Goal: Information Seeking & Learning: Learn about a topic

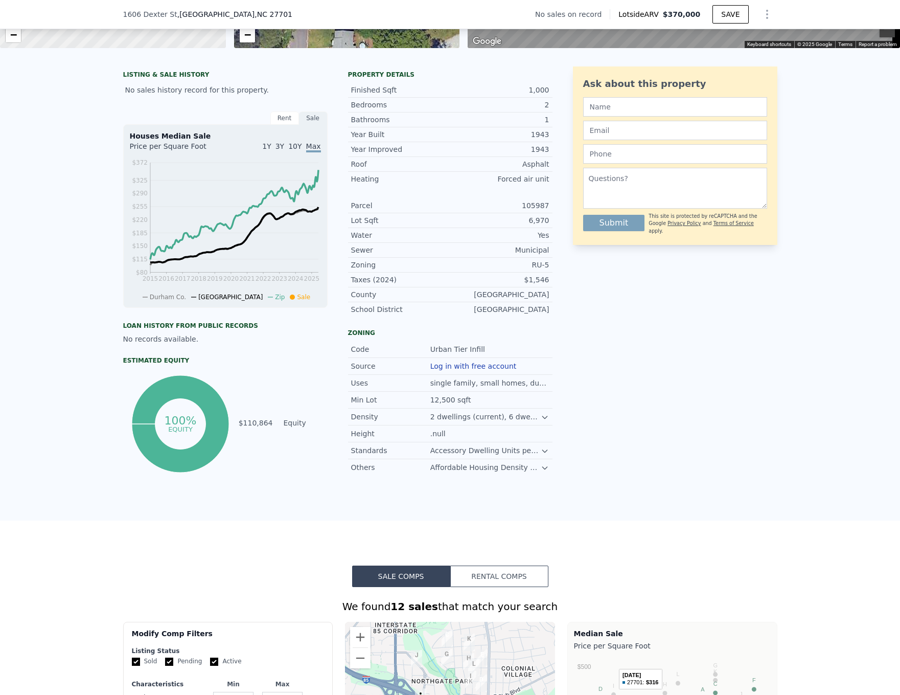
scroll to position [303, 0]
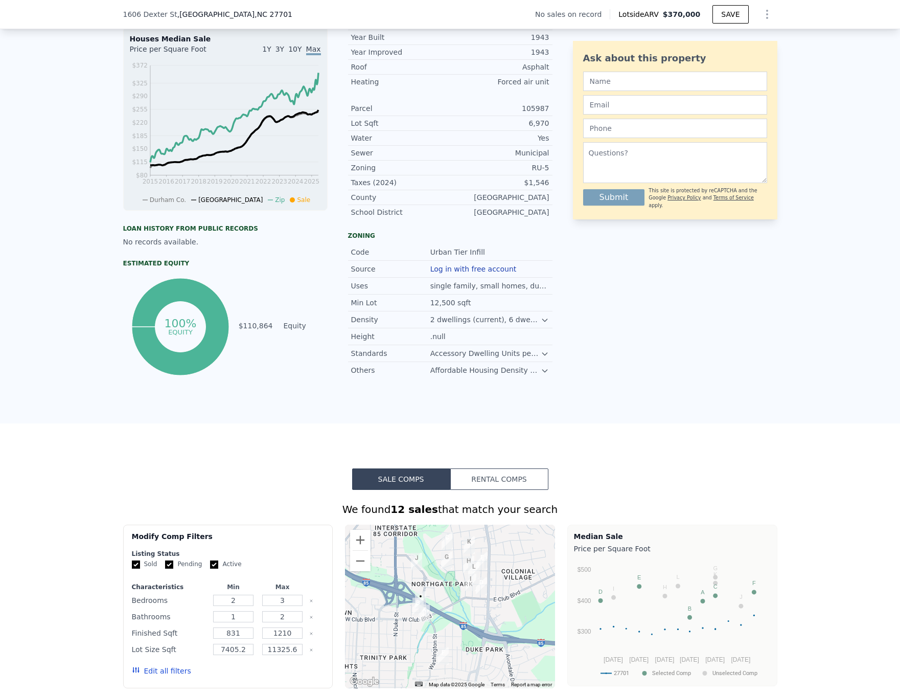
click at [487, 489] on button "Rental Comps" at bounding box center [499, 478] width 98 height 21
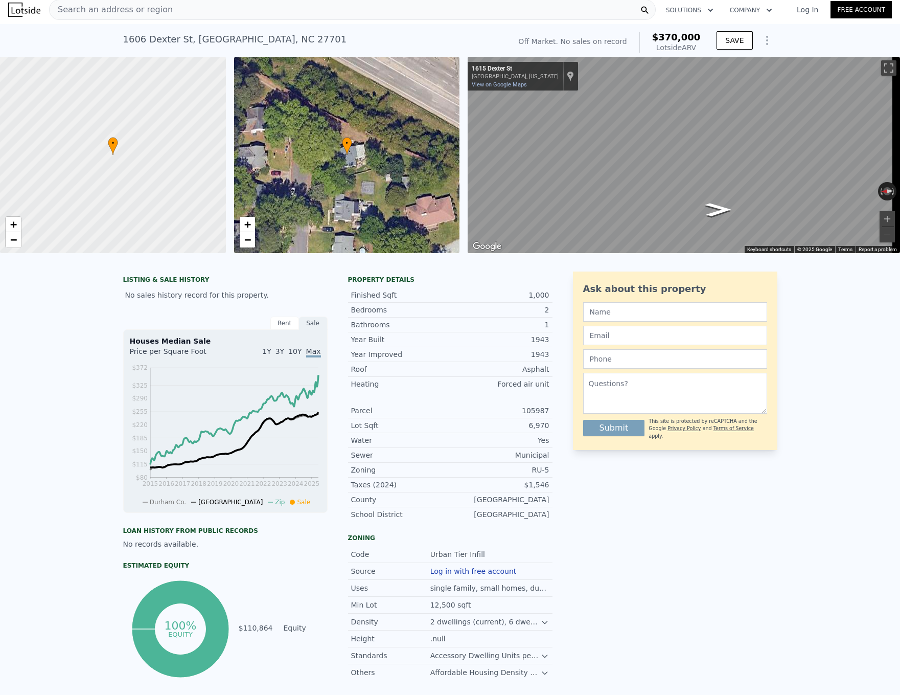
scroll to position [4, 0]
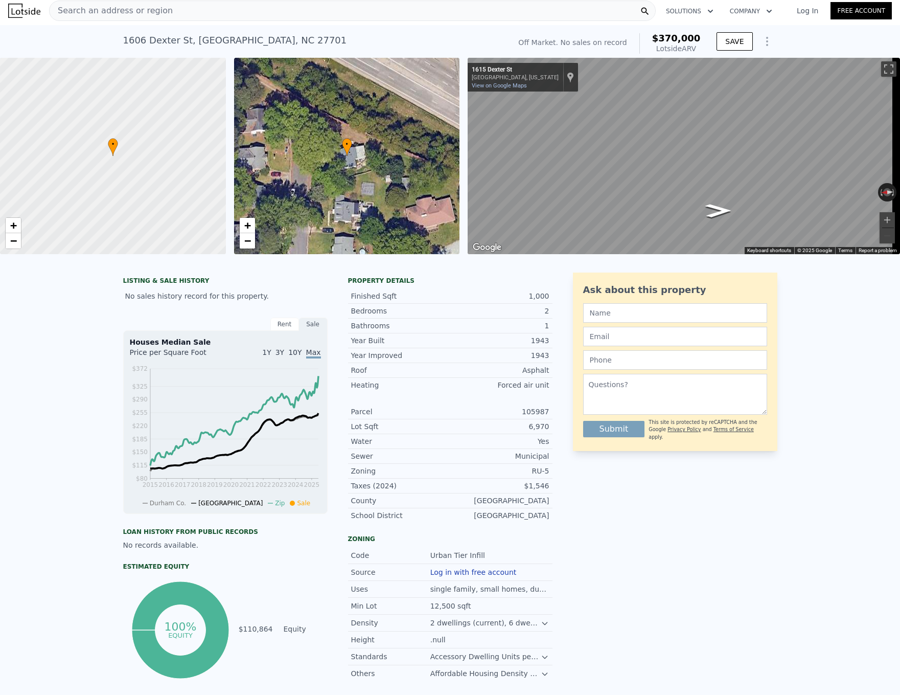
click at [155, 14] on span "Search an address or region" at bounding box center [111, 11] width 123 height 12
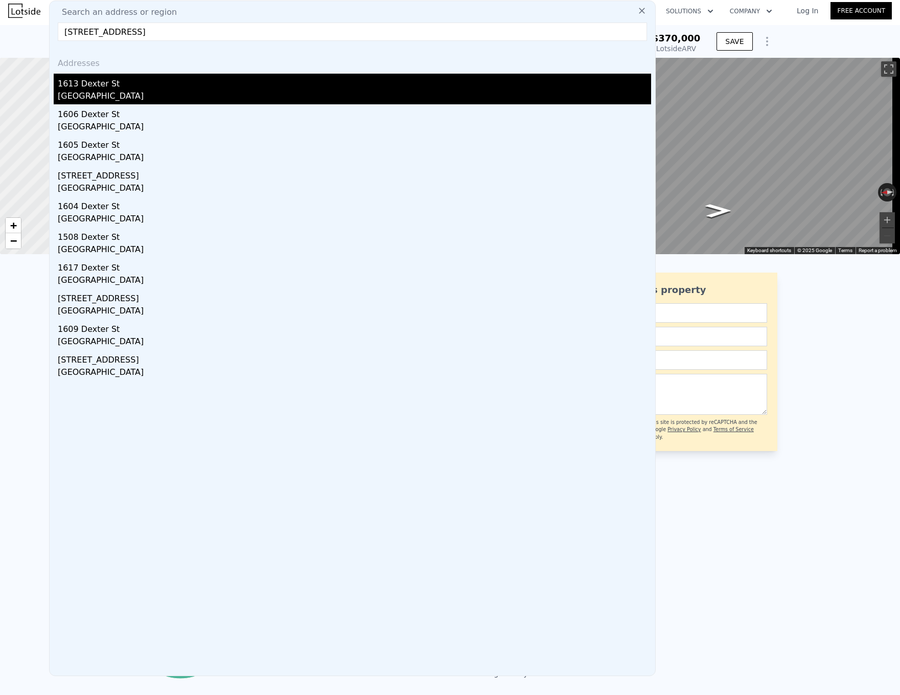
type input "[STREET_ADDRESS]"
click at [123, 87] on div "1613 Dexter St" at bounding box center [354, 82] width 593 height 16
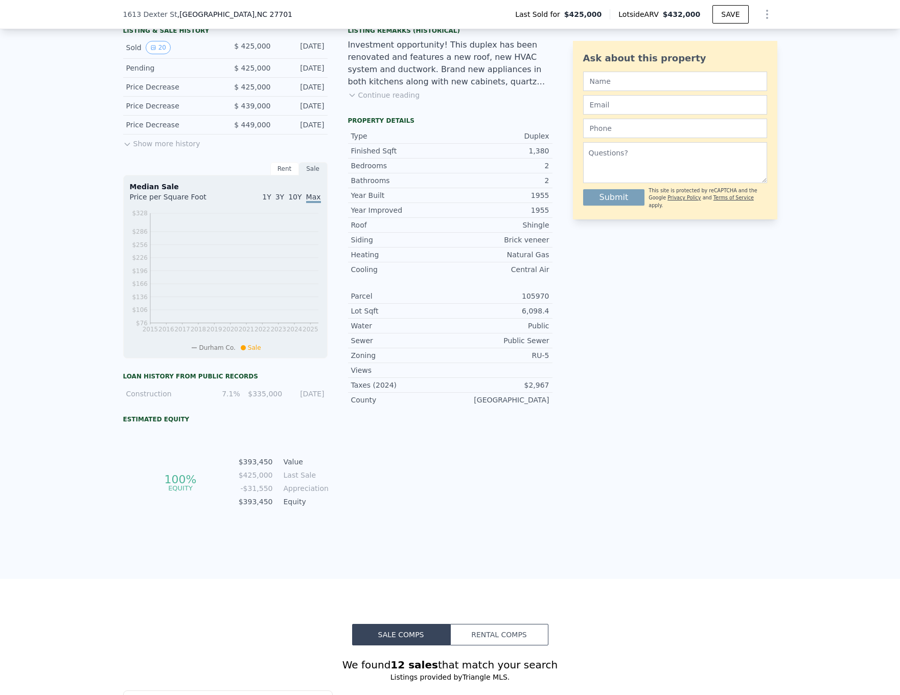
scroll to position [460, 0]
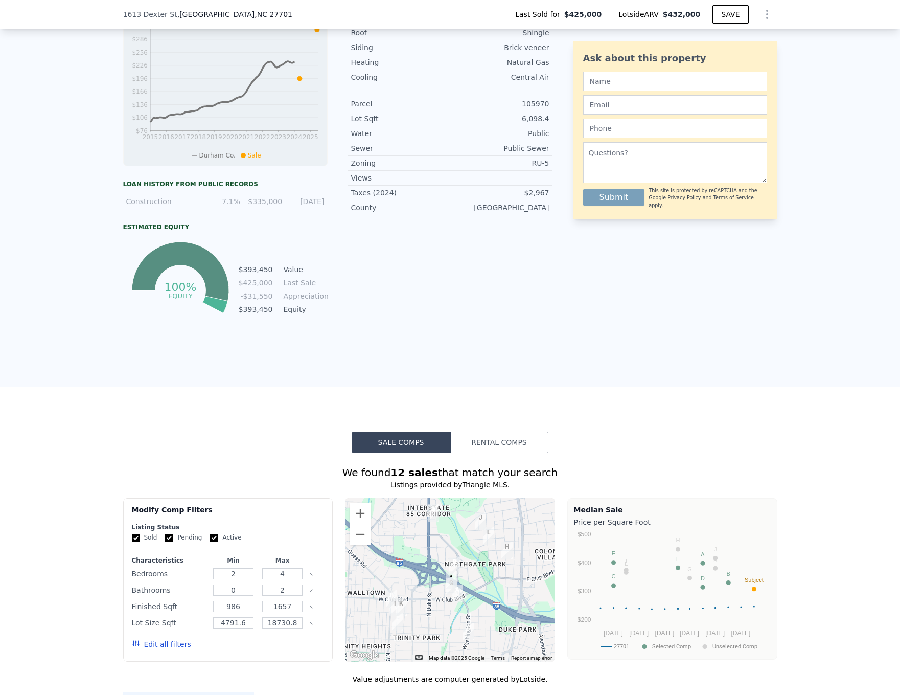
click at [493, 453] on button "Rental Comps" at bounding box center [499, 441] width 98 height 21
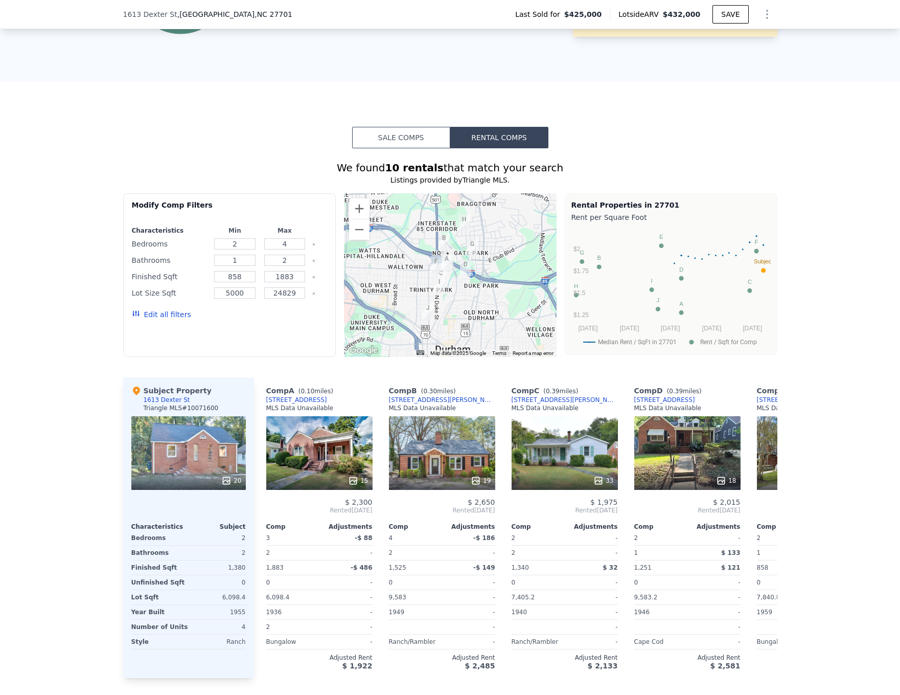
scroll to position [767, 0]
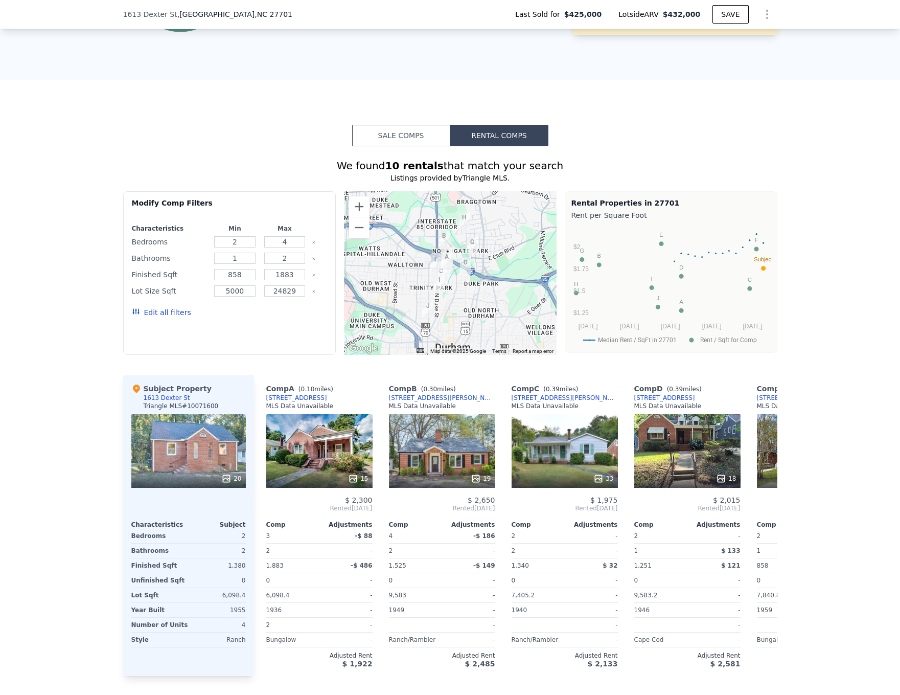
click at [178, 440] on div "20" at bounding box center [188, 451] width 114 height 74
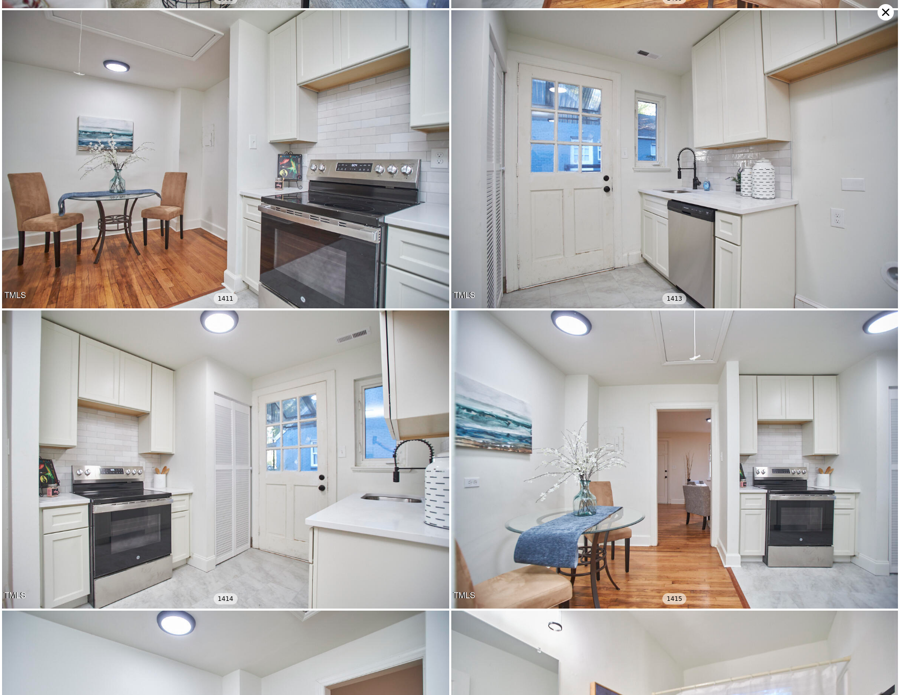
scroll to position [892, 0]
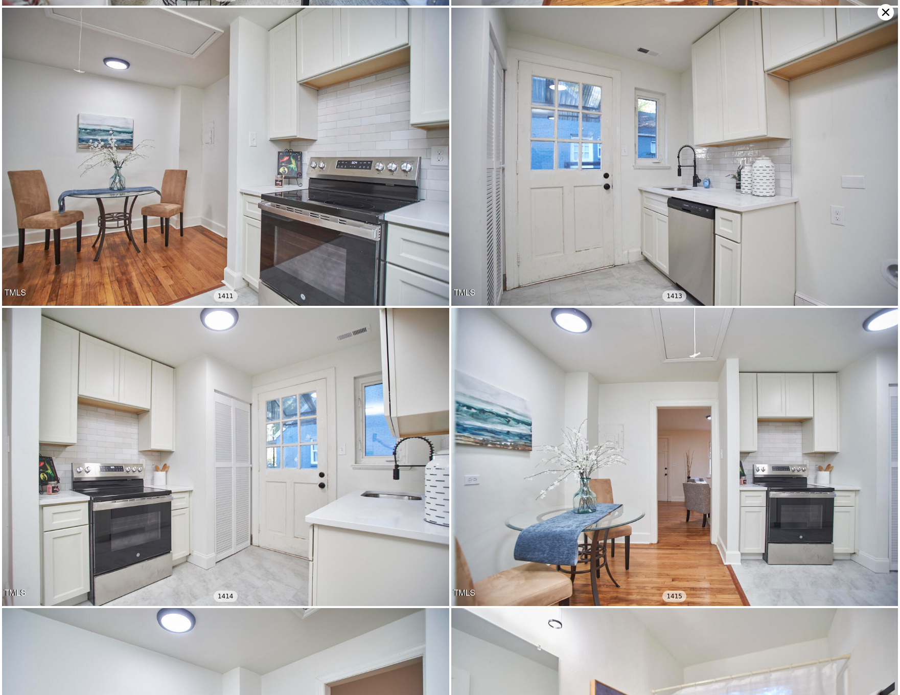
click at [884, 13] on icon at bounding box center [885, 12] width 16 height 16
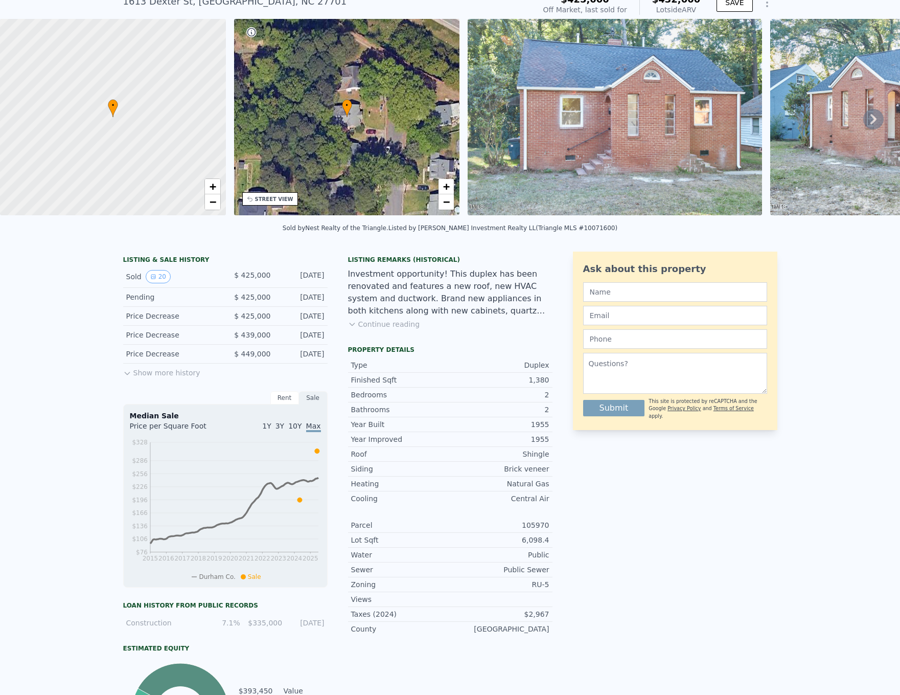
scroll to position [4, 0]
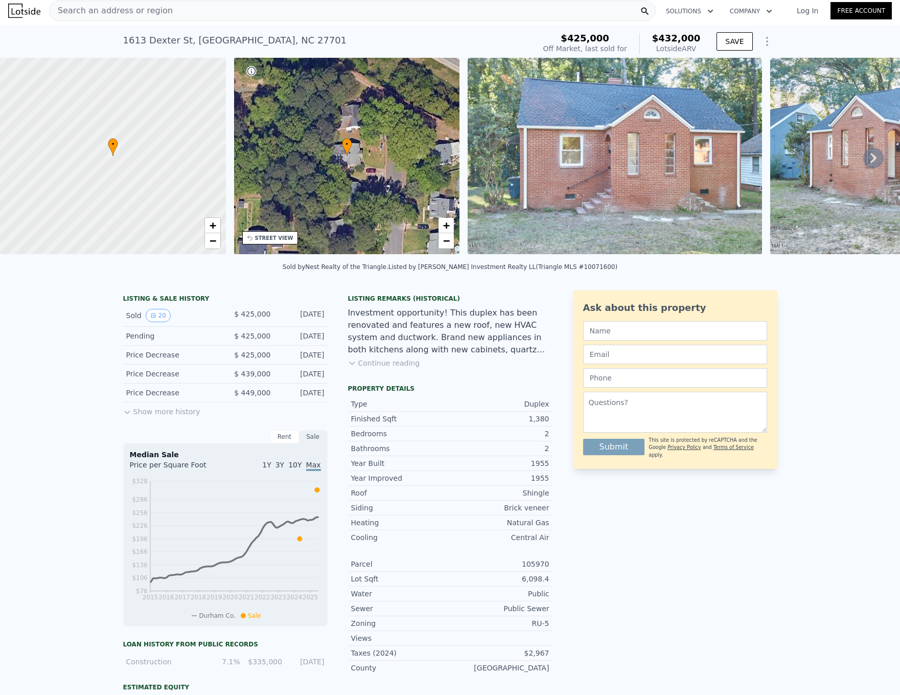
click at [257, 15] on div "Search an address or region" at bounding box center [352, 11] width 607 height 20
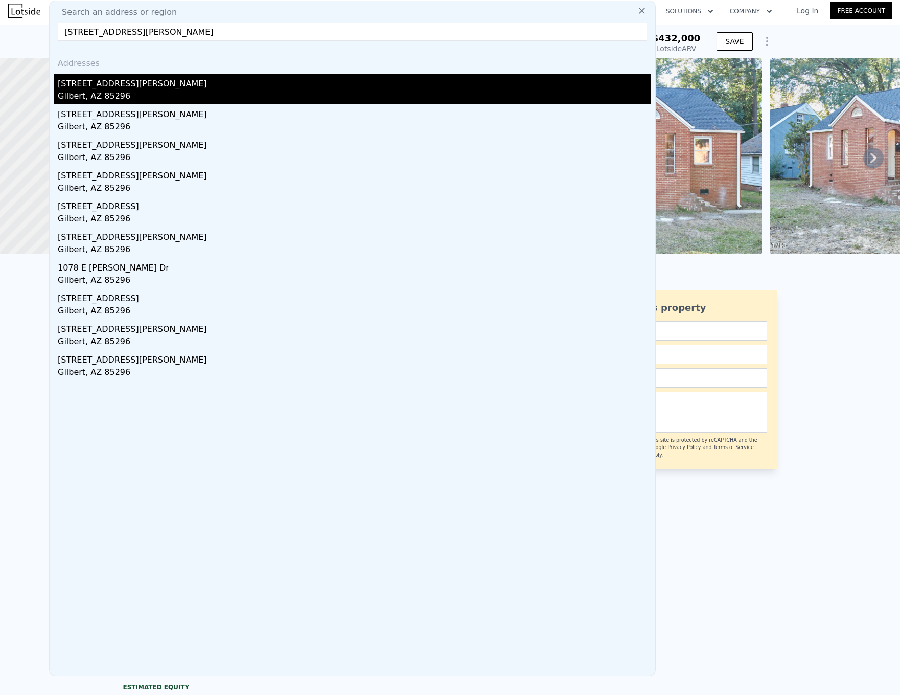
type input "[STREET_ADDRESS][PERSON_NAME]"
click at [130, 82] on div "[STREET_ADDRESS][PERSON_NAME]" at bounding box center [354, 82] width 593 height 16
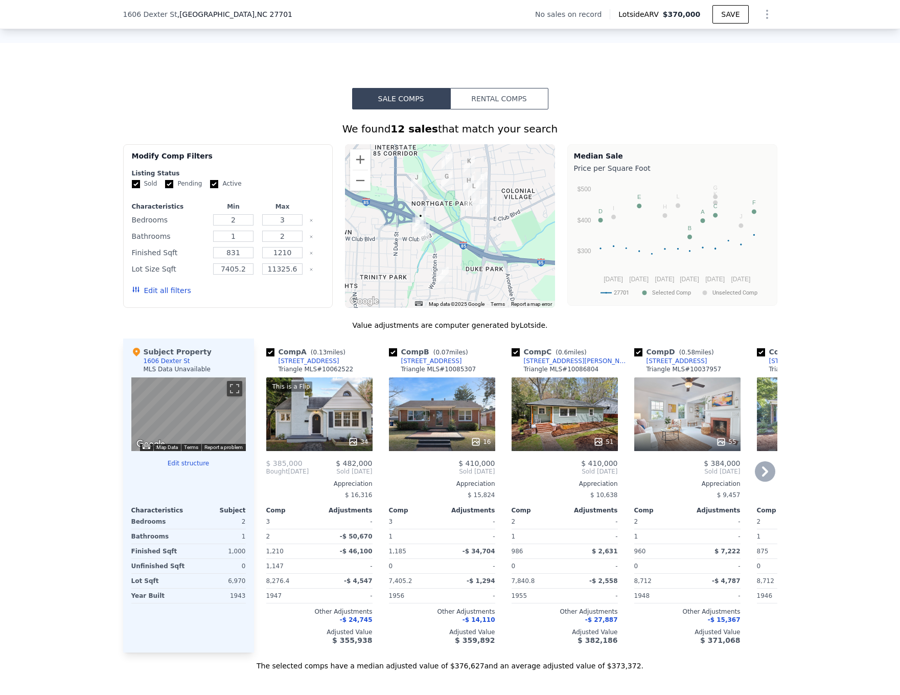
scroll to position [763, 0]
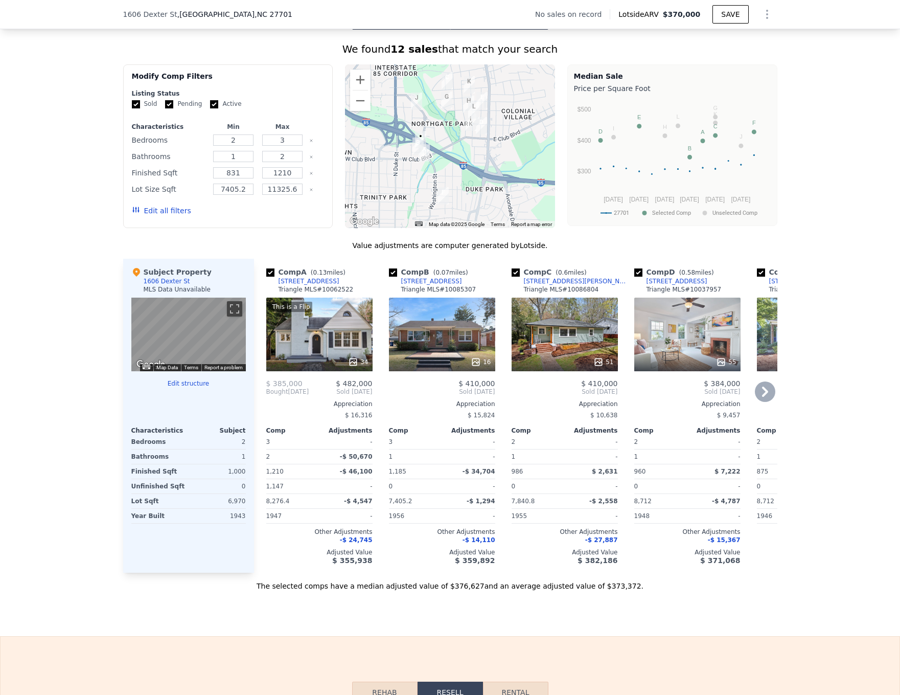
click at [319, 348] on div "This is a Flip 34" at bounding box center [319, 334] width 106 height 74
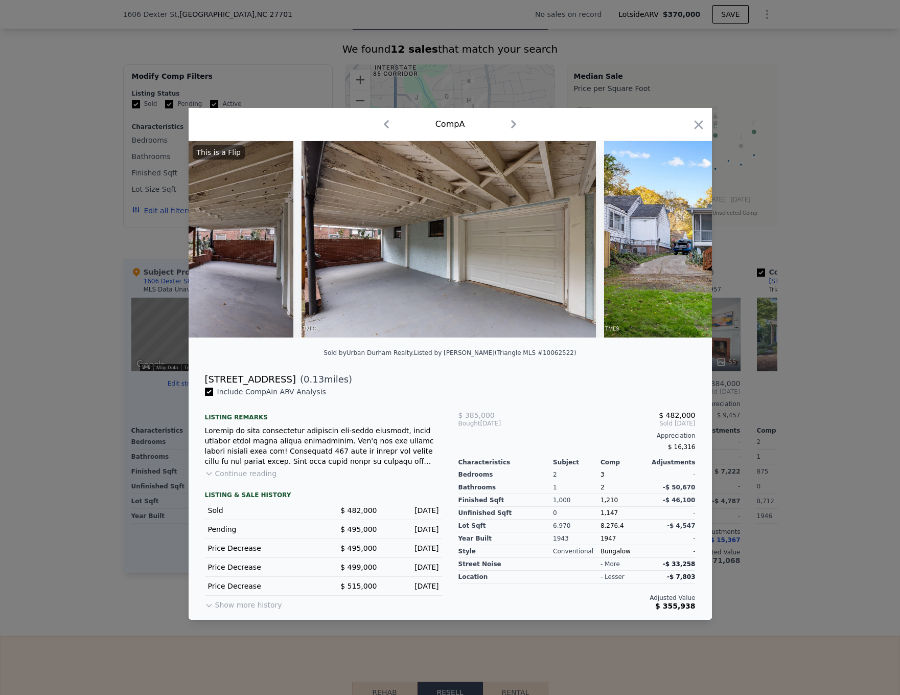
scroll to position [0, 9750]
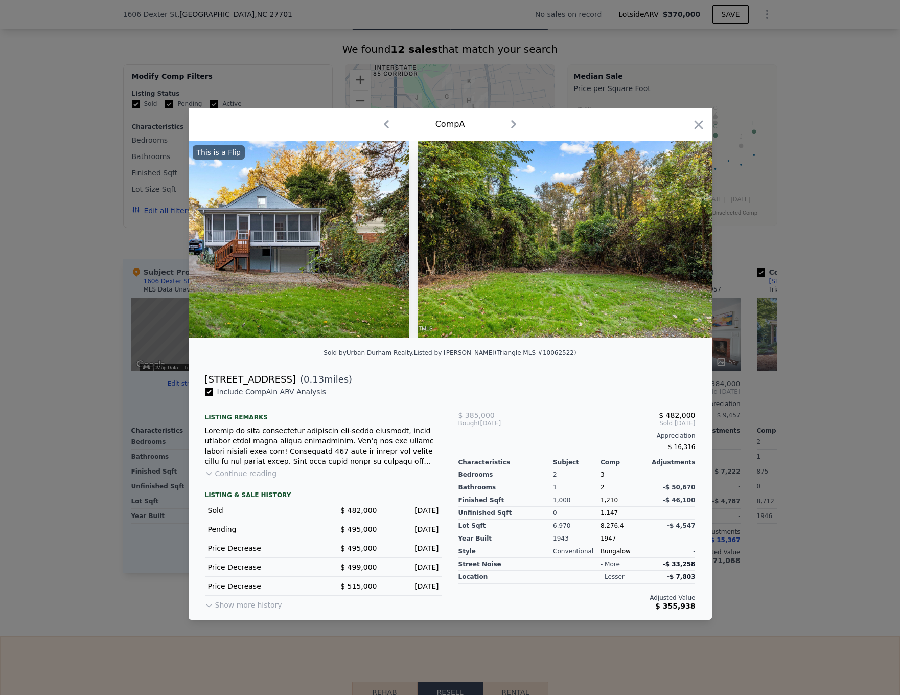
click at [814, 429] on div at bounding box center [450, 347] width 900 height 695
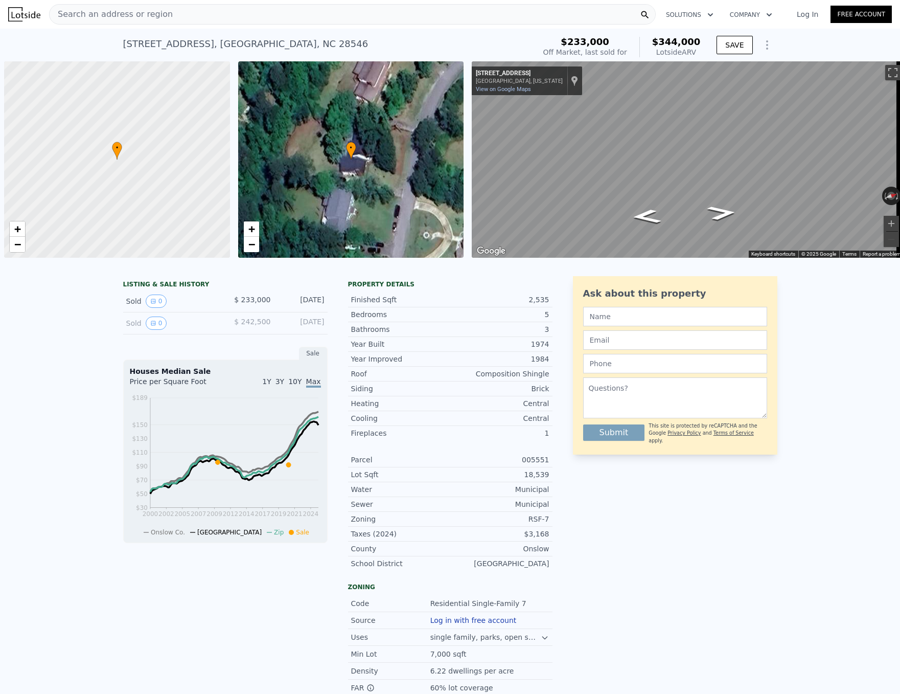
click at [141, 13] on span "Search an address or region" at bounding box center [111, 14] width 123 height 12
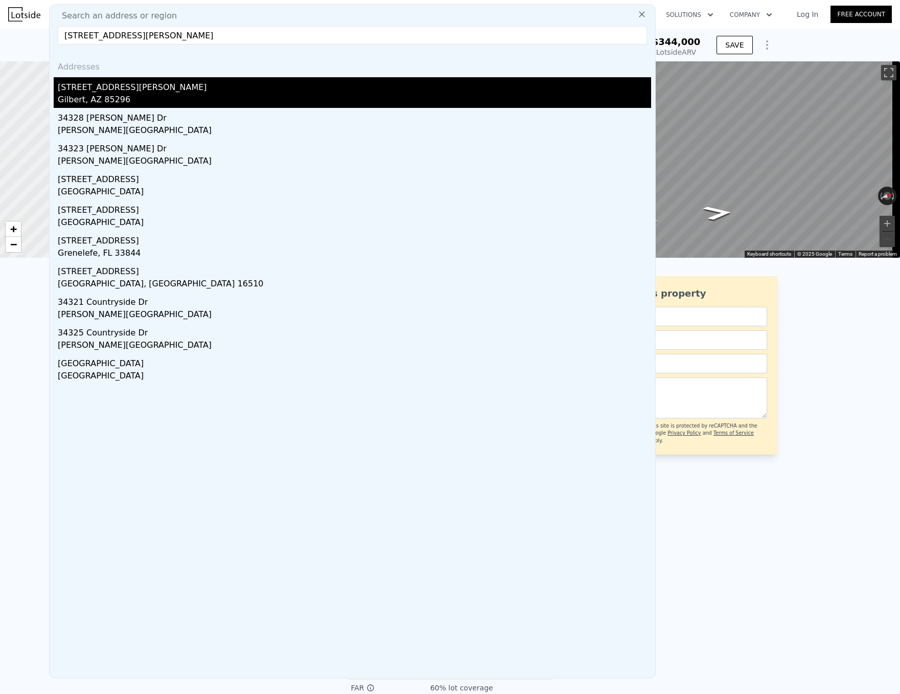
type input "3432 e jasper dr"
click at [128, 97] on div "Gilbert, AZ 85296" at bounding box center [354, 101] width 593 height 14
